Goal: Contribute content: Contribute content

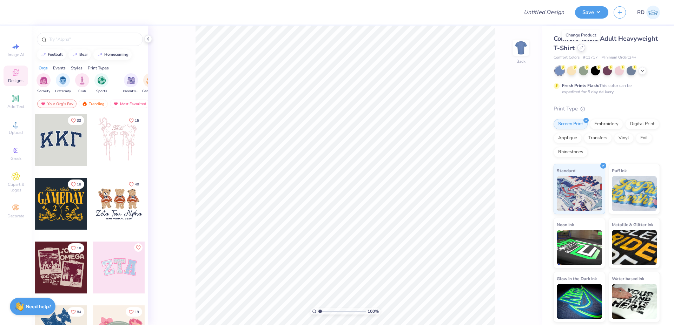
click at [582, 49] on div at bounding box center [581, 48] width 8 height 8
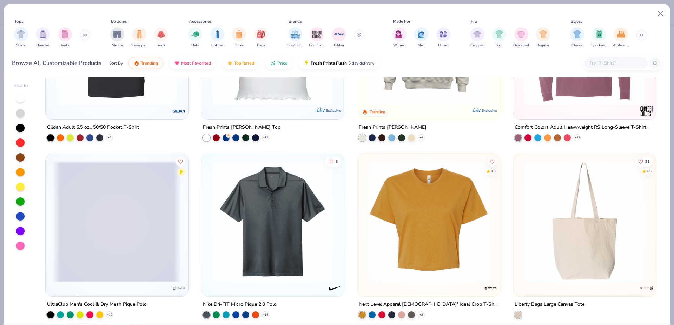
scroll to position [3654, 0]
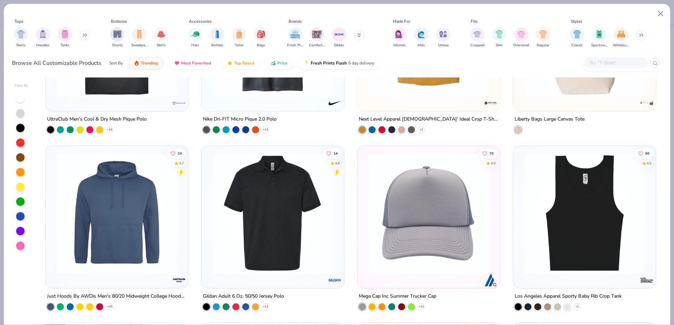
click at [435, 292] on div "Mega Cap Inc Summer Trucker Cap + 31" at bounding box center [428, 301] width 143 height 18
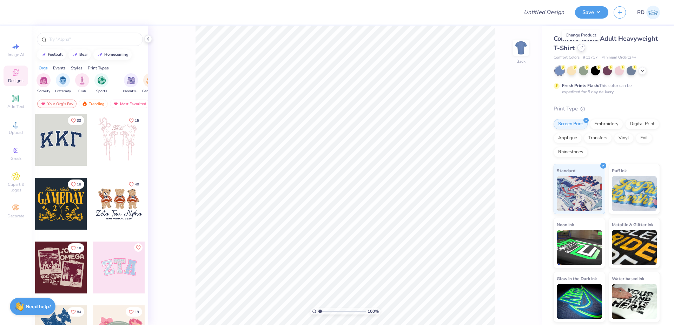
click at [582, 47] on icon at bounding box center [581, 47] width 3 height 3
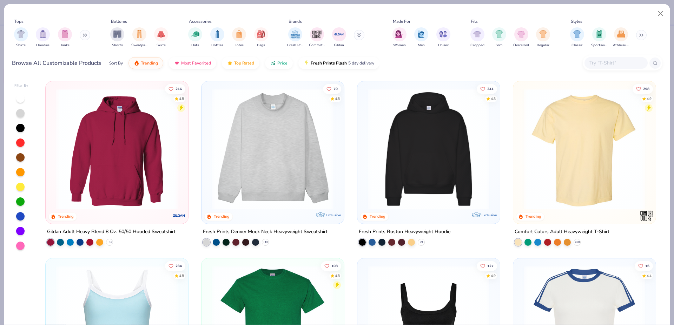
click at [608, 61] on input "text" at bounding box center [615, 63] width 54 height 8
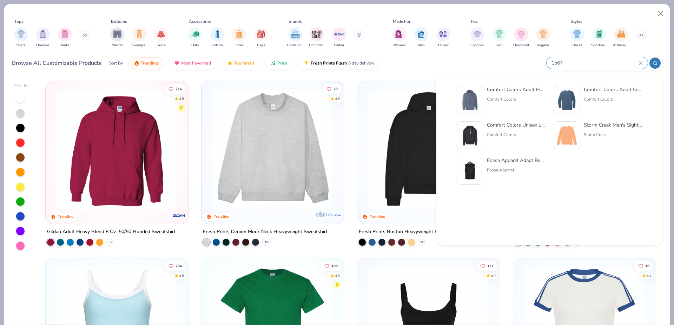
type input "1567"
click at [482, 96] on div at bounding box center [470, 100] width 28 height 28
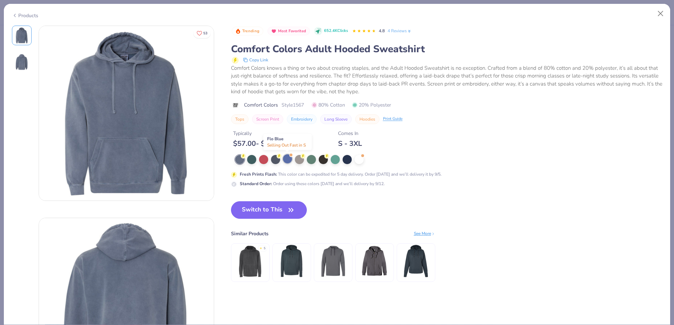
click at [290, 159] on div at bounding box center [287, 158] width 9 height 9
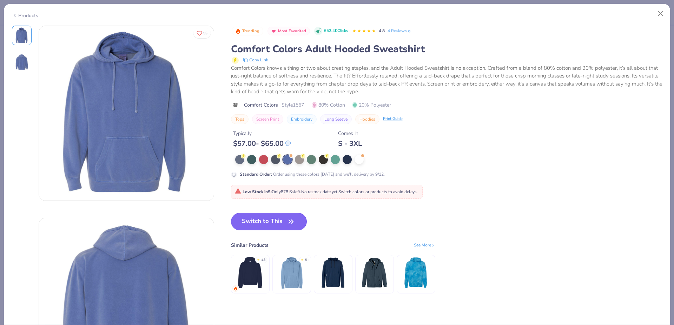
click at [286, 225] on button "Switch to This" at bounding box center [269, 222] width 76 height 18
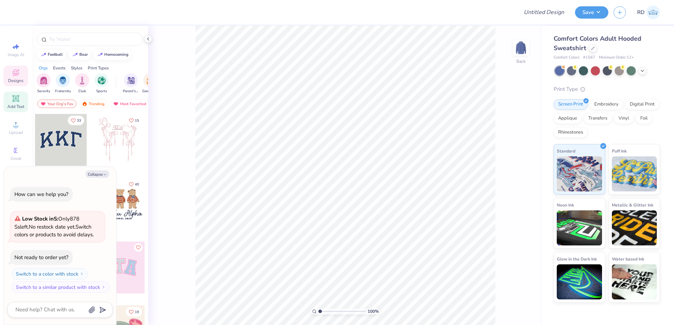
click at [20, 103] on div "Add Text" at bounding box center [16, 102] width 25 height 21
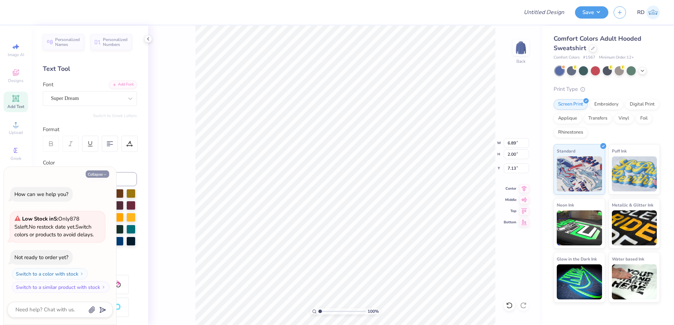
click at [95, 174] on button "Collapse" at bounding box center [98, 174] width 24 height 7
type textarea "x"
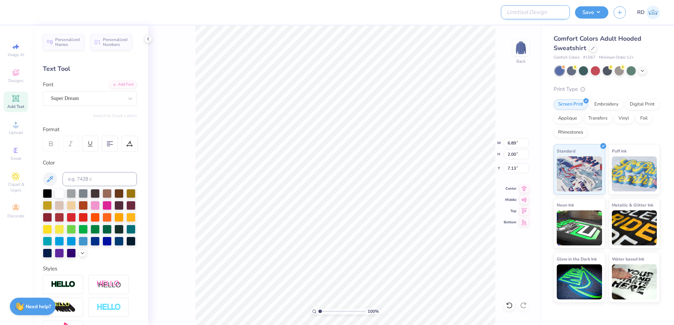
click at [535, 13] on input "Design Title" at bounding box center [535, 12] width 69 height 14
paste input "FPS239865"
type input "FPS239865"
type textarea "ALPHA XI"
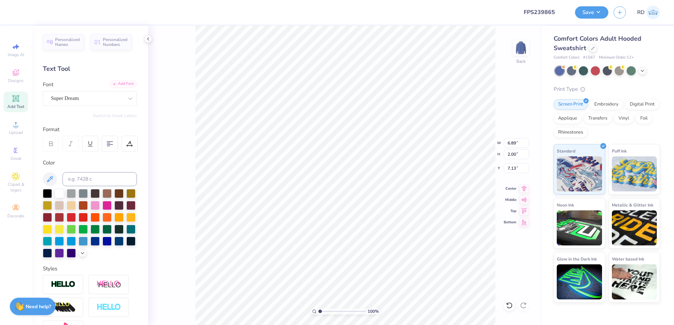
click at [118, 88] on div "Font Super Dream" at bounding box center [90, 93] width 94 height 25
click at [115, 85] on div "Add Font" at bounding box center [123, 84] width 28 height 8
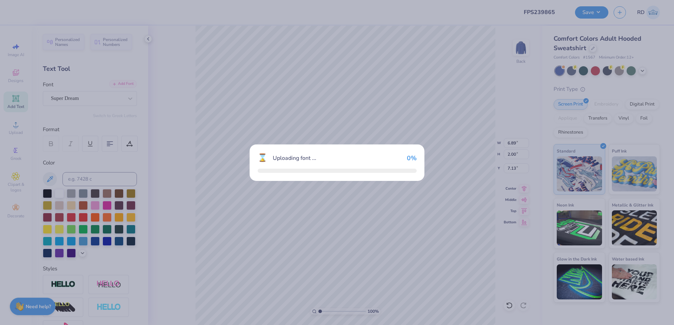
type input "12.04"
type input "7.12"
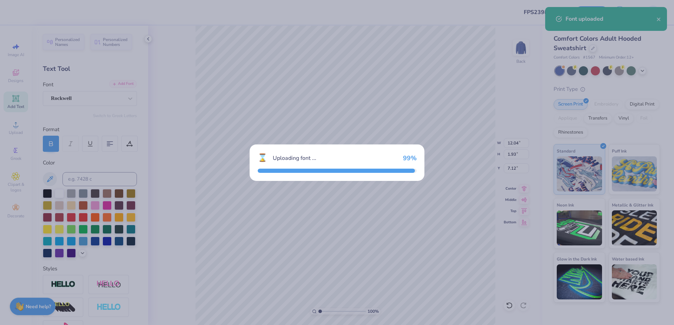
type input "13.86"
type input "1.93"
type input "7.16"
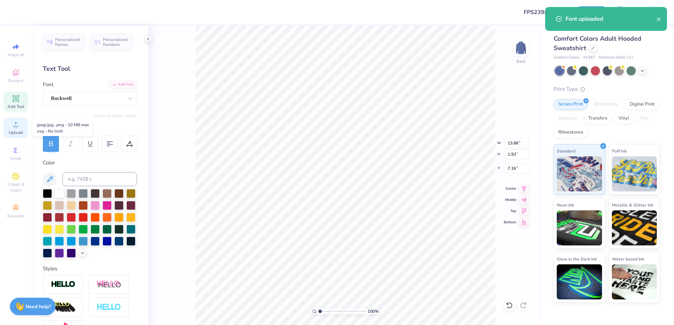
click at [21, 128] on div "Upload" at bounding box center [16, 128] width 25 height 21
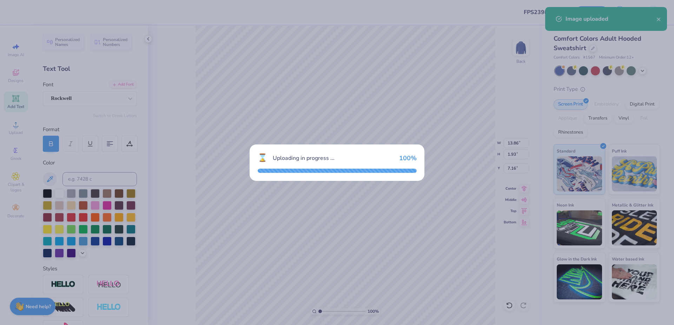
type input "15.00"
type input "11.11"
type input "2.57"
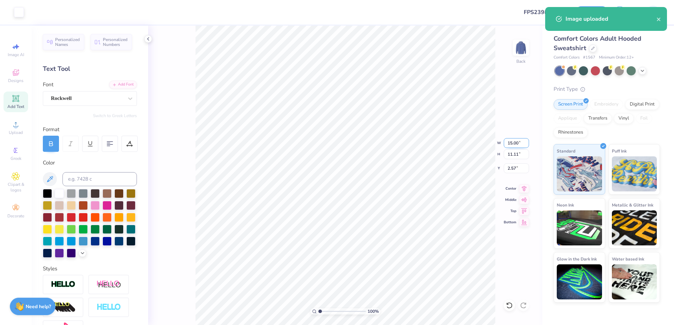
click at [515, 143] on input "15.00" at bounding box center [515, 143] width 25 height 10
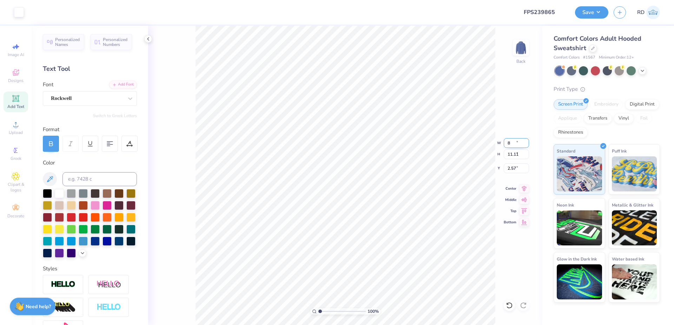
type input "8.00"
type input "5.93"
type input "5.16"
click at [516, 143] on input "8.00" at bounding box center [515, 143] width 25 height 10
type input "9.00"
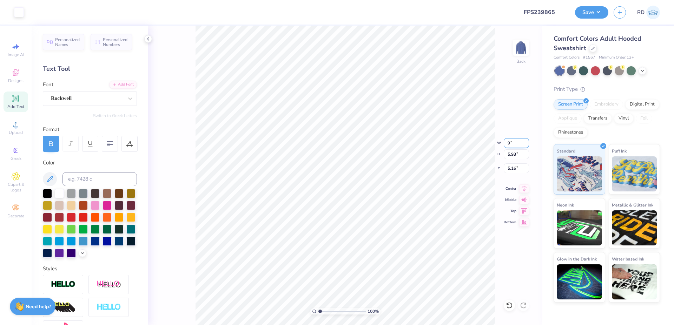
type input "6.67"
type input "4.79"
click at [384, 316] on li "Send to Back" at bounding box center [393, 317] width 55 height 14
click at [330, 313] on input "range" at bounding box center [341, 311] width 47 height 6
click at [329, 312] on input "range" at bounding box center [341, 311] width 47 height 6
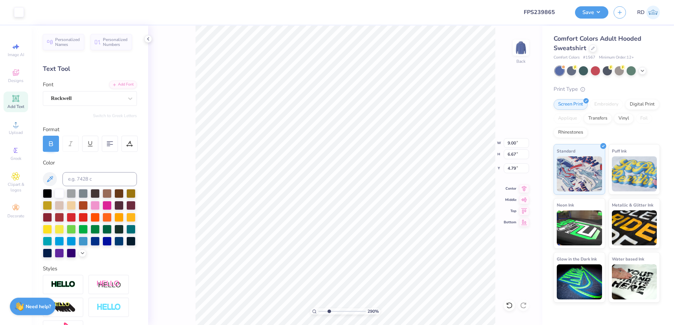
type input "2.9"
click at [517, 143] on input "13.86" at bounding box center [515, 143] width 25 height 10
type input "8.00"
type input "1.12"
type input "7.01"
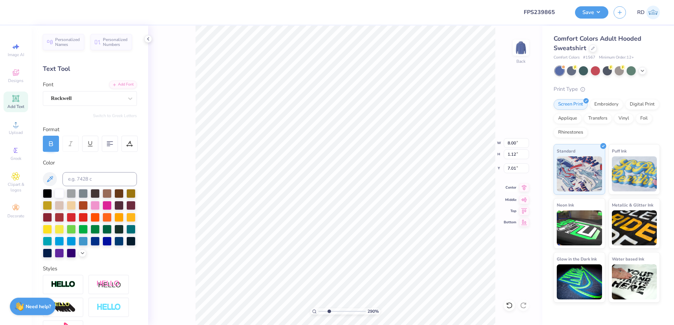
type input "6.05"
type input "0.84"
click at [523, 187] on icon at bounding box center [524, 188] width 5 height 6
drag, startPoint x: 333, startPoint y: 311, endPoint x: 342, endPoint y: 317, distance: 11.1
click at [342, 315] on input "range" at bounding box center [341, 311] width 47 height 6
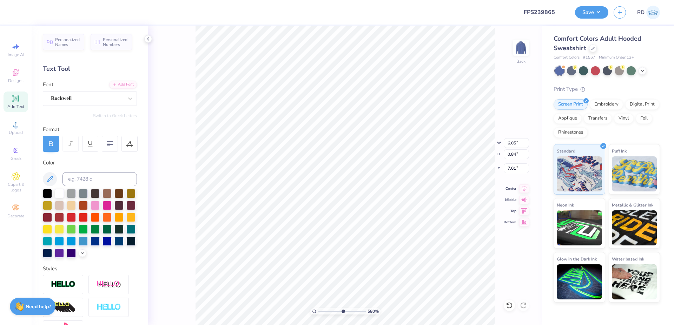
type input "5.8"
click at [403, 169] on li "Duplicate" at bounding box center [405, 165] width 55 height 14
type input "7.91"
type textarea "DELTA"
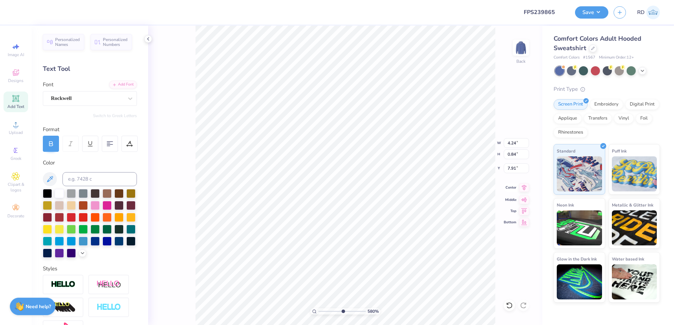
click at [523, 189] on icon at bounding box center [524, 188] width 5 height 6
type input "6.05"
click at [526, 188] on icon at bounding box center [524, 187] width 10 height 8
click at [407, 156] on li "Duplicate" at bounding box center [405, 155] width 55 height 14
type input "9.68"
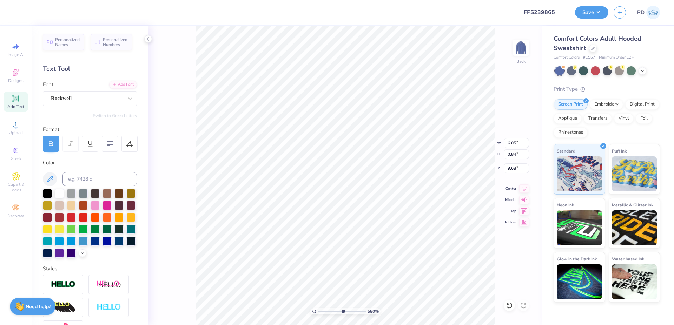
type textarea "BID DAY"
type input "4.24"
type input "7.91"
type input "5.33"
type input "9.68"
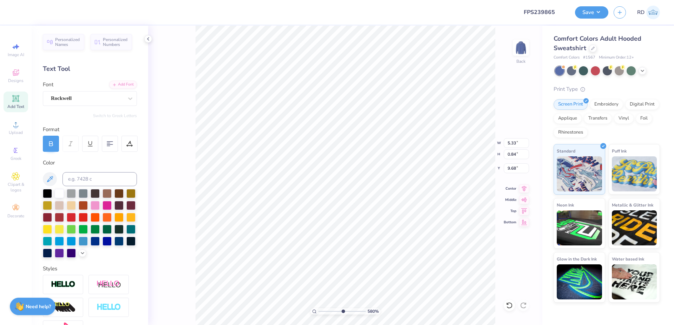
type input "2.06"
type input "0.33"
type input "9.06"
type input "2.18"
type input "0.35"
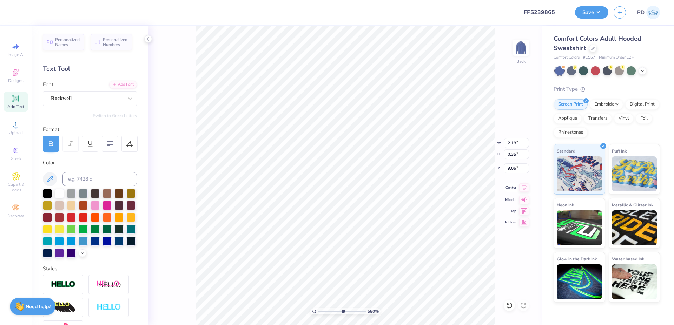
click at [524, 188] on icon at bounding box center [524, 188] width 5 height 6
click at [404, 195] on li "Duplicate" at bounding box center [409, 194] width 55 height 14
type input "10.02"
type textarea "2025"
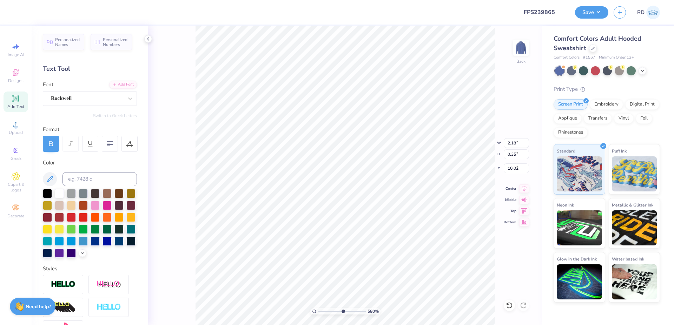
type input "9.02"
type input "1.07"
type input "0.36"
type input "9.47"
click at [524, 189] on icon at bounding box center [524, 187] width 10 height 8
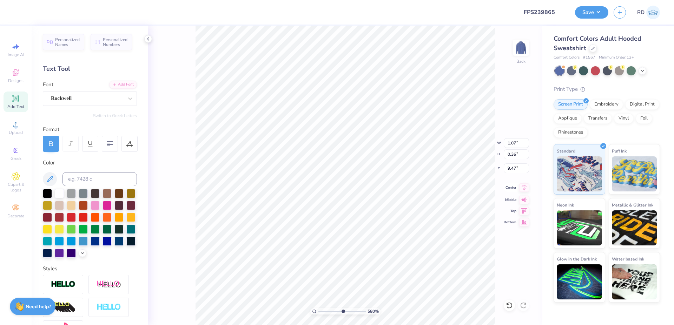
type input "2.18"
type input "0.35"
type input "9.02"
click at [525, 186] on icon at bounding box center [524, 187] width 10 height 8
type input "4.24"
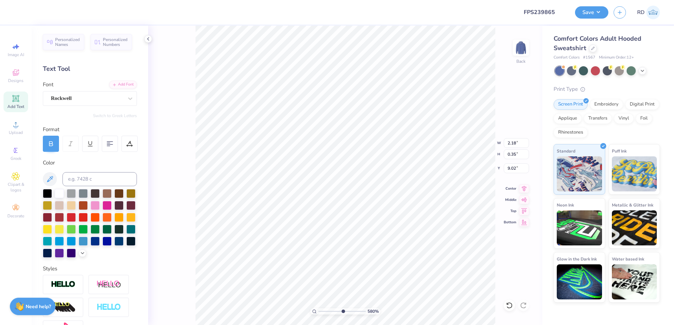
type input "0.84"
type input "7.91"
click at [524, 185] on icon at bounding box center [524, 187] width 10 height 8
type input "6.05"
type input "6.91"
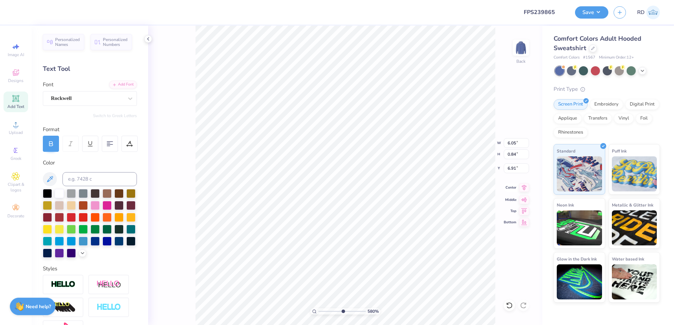
click at [523, 189] on icon at bounding box center [524, 187] width 10 height 8
type input "9.00"
type input "6.67"
type input "4.79"
drag, startPoint x: 524, startPoint y: 189, endPoint x: 324, endPoint y: 310, distance: 234.1
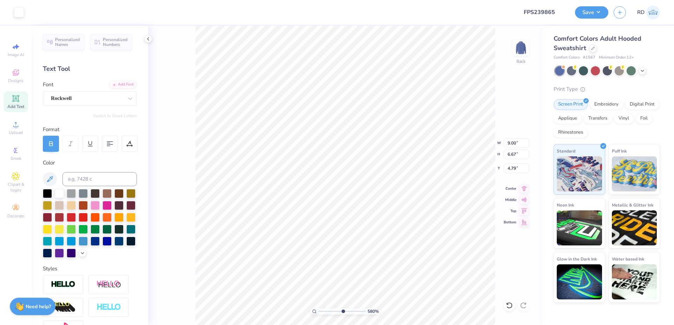
click at [525, 189] on icon at bounding box center [524, 189] width 10 height 8
drag, startPoint x: 324, startPoint y: 310, endPoint x: 319, endPoint y: 311, distance: 5.4
type input "1"
click at [319, 311] on input "range" at bounding box center [341, 311] width 47 height 6
click at [517, 168] on input "4.79" at bounding box center [515, 168] width 25 height 10
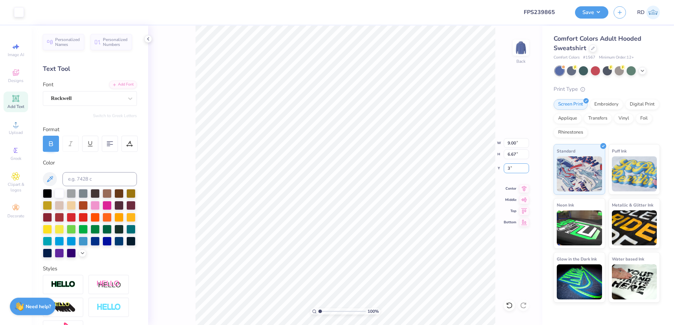
type input "3.00"
click at [526, 187] on icon at bounding box center [524, 188] width 5 height 6
click at [552, 13] on input "FPS239865" at bounding box center [535, 12] width 69 height 14
click at [591, 15] on button "Save" at bounding box center [591, 11] width 33 height 12
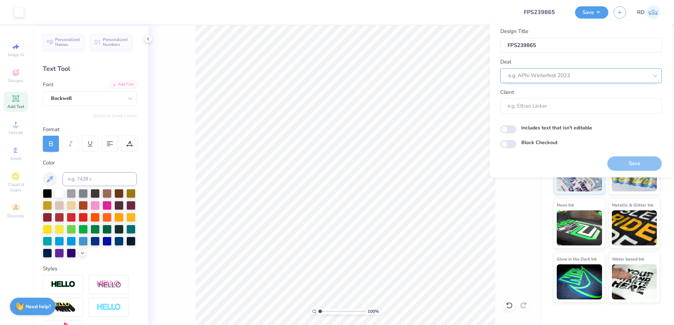
click at [561, 75] on div at bounding box center [578, 75] width 140 height 9
click at [539, 94] on div "Design Tool Gallery" at bounding box center [581, 95] width 156 height 12
type input "gallery"
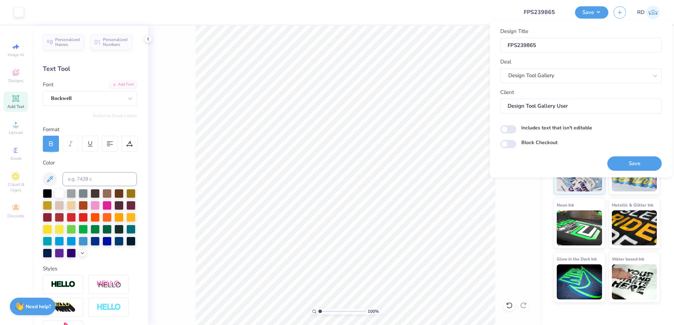
type input "Design Tool Gallery User"
click at [632, 164] on button "Save" at bounding box center [634, 163] width 54 height 14
click at [329, 313] on input "range" at bounding box center [341, 311] width 47 height 6
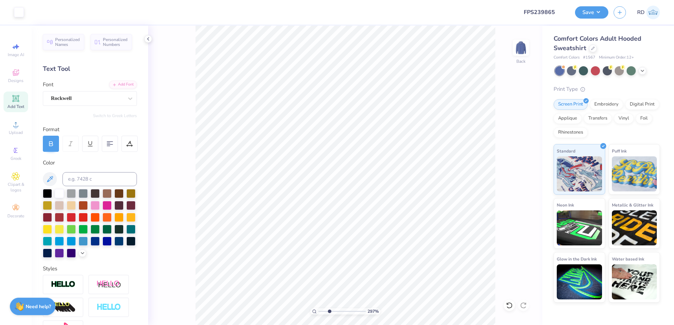
drag, startPoint x: 325, startPoint y: 311, endPoint x: 329, endPoint y: 312, distance: 4.3
click at [329, 312] on input "range" at bounding box center [341, 311] width 47 height 6
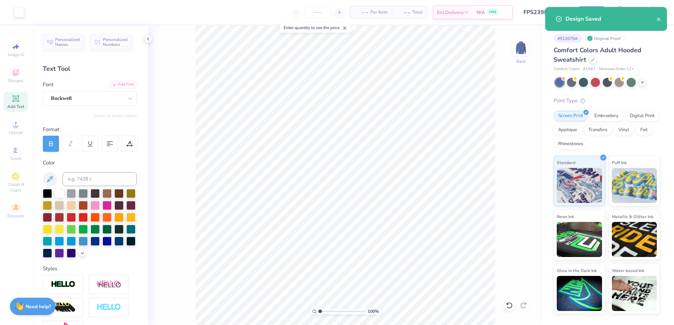
drag, startPoint x: 339, startPoint y: 310, endPoint x: 319, endPoint y: 313, distance: 19.9
type input "1"
click at [319, 313] on input "range" at bounding box center [341, 311] width 47 height 6
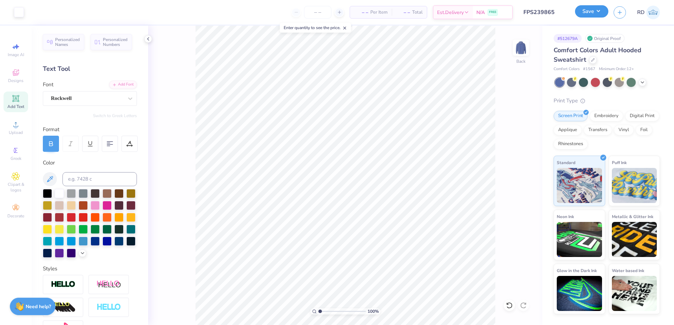
click at [587, 12] on button "Save" at bounding box center [591, 11] width 33 height 12
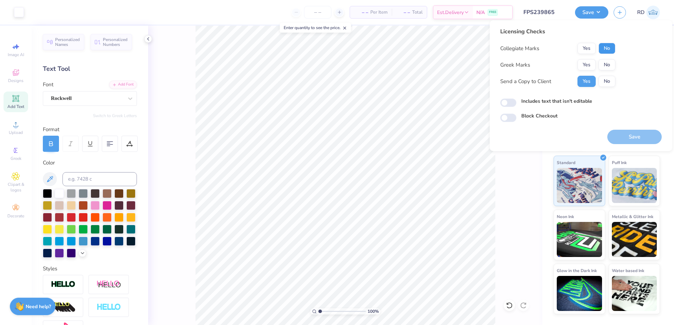
click at [610, 44] on button "No" at bounding box center [606, 48] width 17 height 11
click at [588, 61] on button "Yes" at bounding box center [586, 64] width 18 height 11
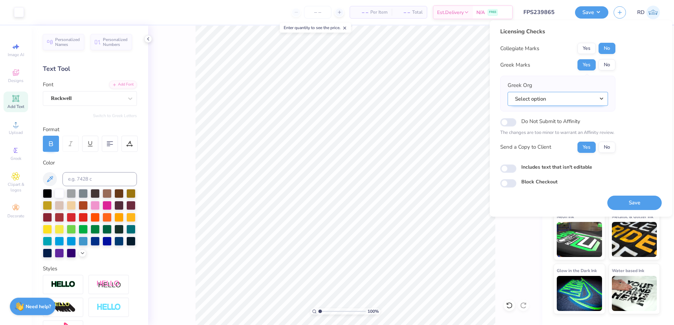
click at [561, 100] on button "Select option" at bounding box center [557, 99] width 100 height 14
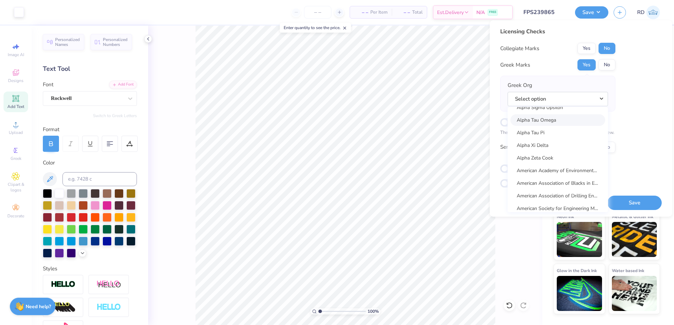
scroll to position [632, 0]
click at [539, 166] on link "Alpha Xi Delta" at bounding box center [557, 166] width 95 height 12
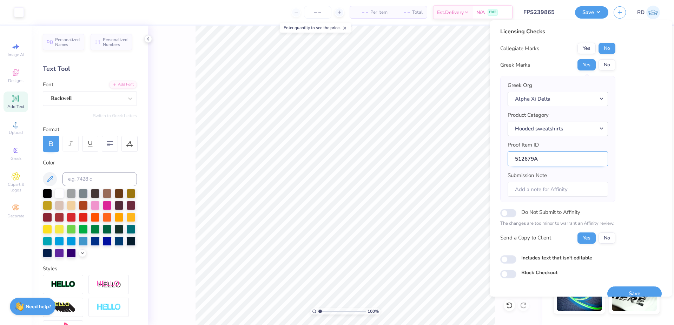
drag, startPoint x: 534, startPoint y: 160, endPoint x: 438, endPoint y: 152, distance: 96.1
click at [507, 152] on input "512679A" at bounding box center [557, 159] width 100 height 15
drag, startPoint x: 628, startPoint y: 292, endPoint x: 369, endPoint y: 0, distance: 390.4
click at [629, 292] on button "Save" at bounding box center [634, 294] width 54 height 14
